Goal: Transaction & Acquisition: Subscribe to service/newsletter

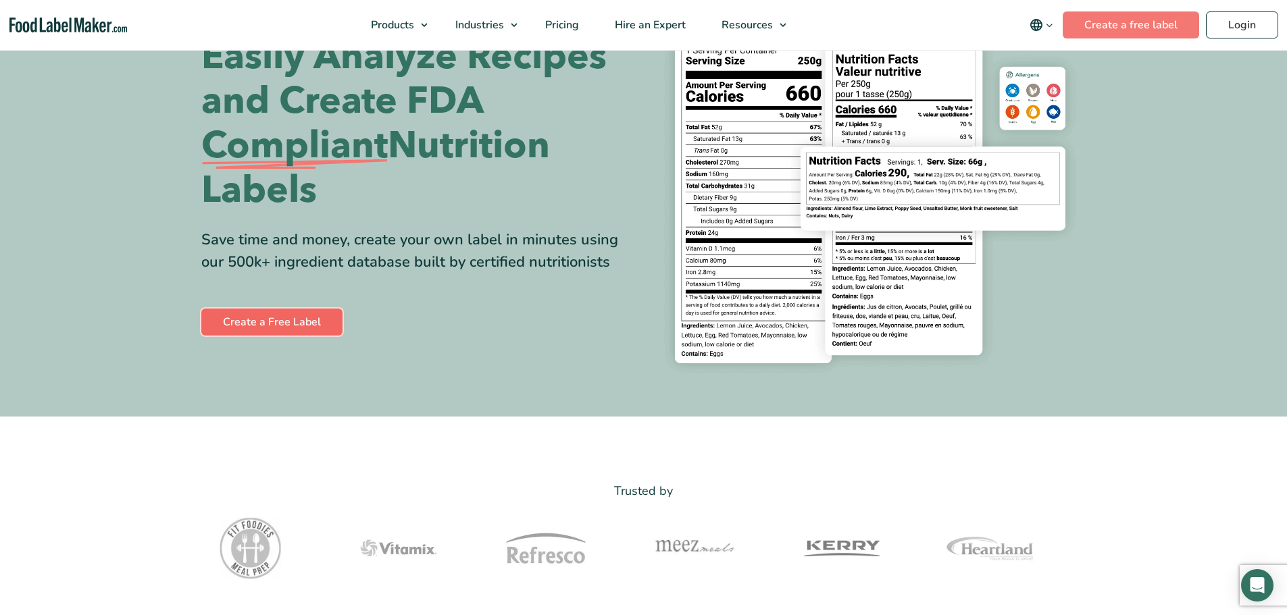
click at [329, 325] on link "Create a Free Label" at bounding box center [271, 322] width 141 height 27
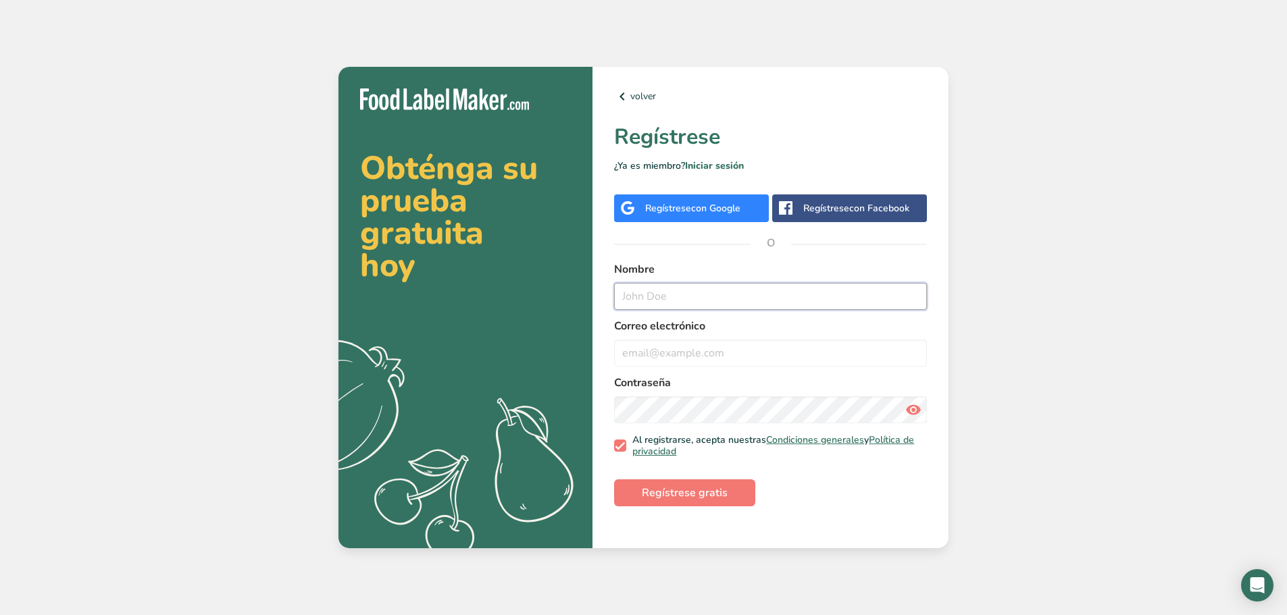
click at [667, 289] on input "text" at bounding box center [770, 296] width 313 height 27
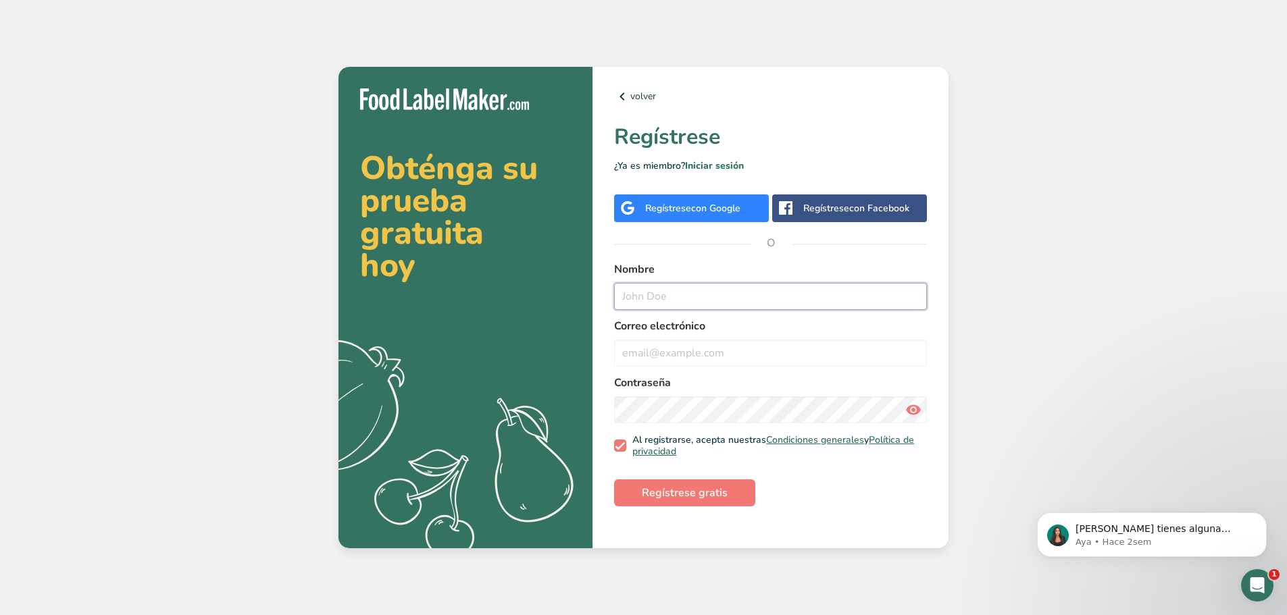
click at [674, 295] on input "text" at bounding box center [770, 296] width 313 height 27
type input "[PERSON_NAME]"
type input "[EMAIL_ADDRESS][DOMAIN_NAME]"
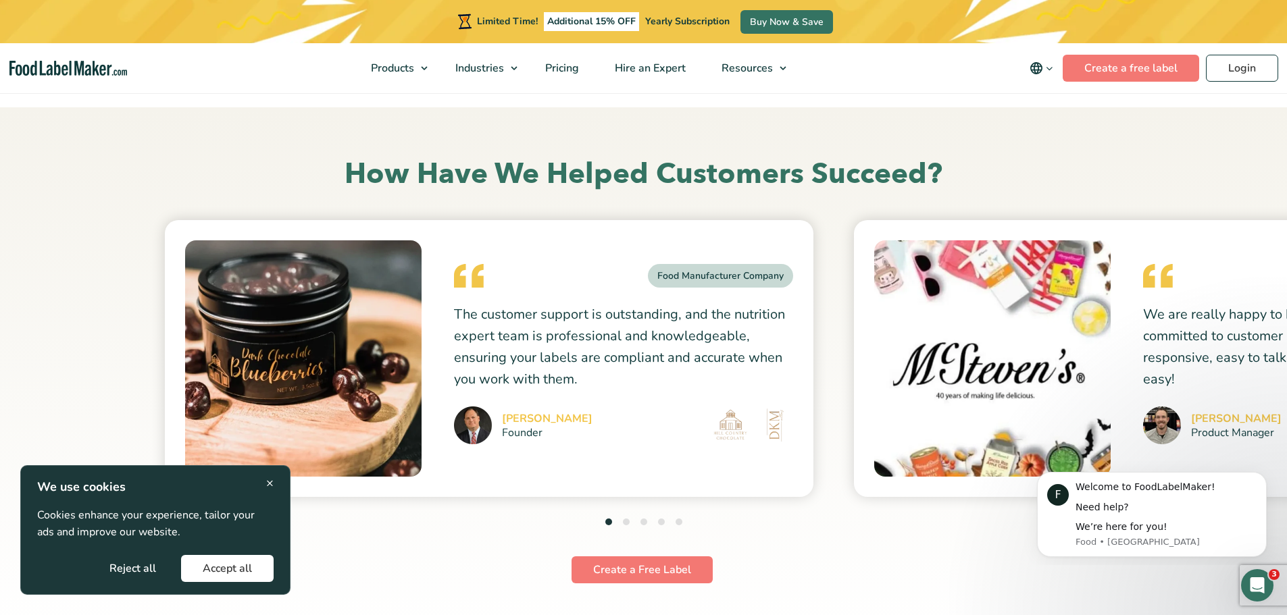
scroll to position [3580, 0]
